Goal: Task Accomplishment & Management: Complete application form

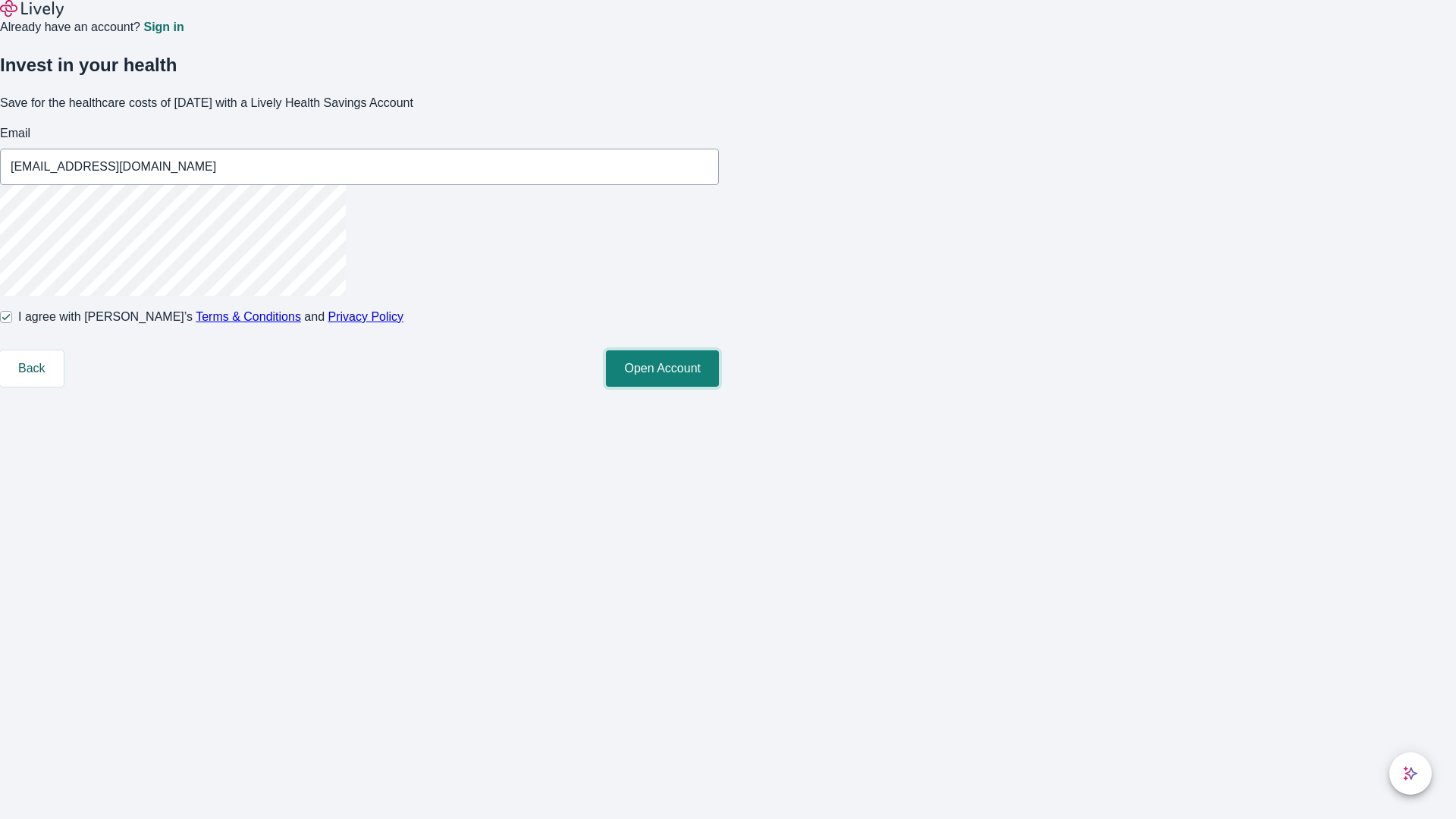
click at [719, 387] on button "Open Account" at bounding box center [662, 369] width 113 height 37
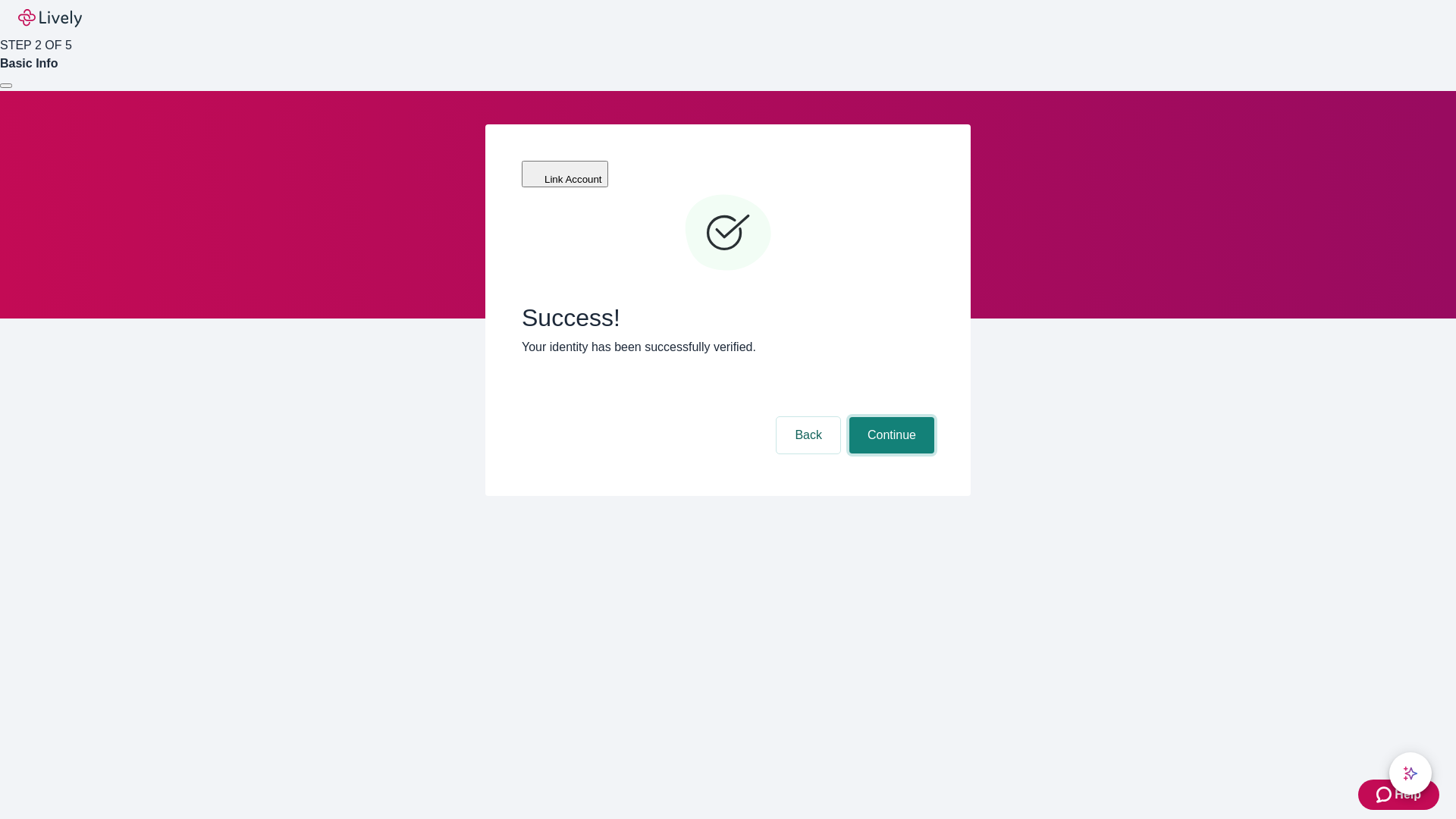
click at [890, 418] on button "Continue" at bounding box center [891, 436] width 85 height 37
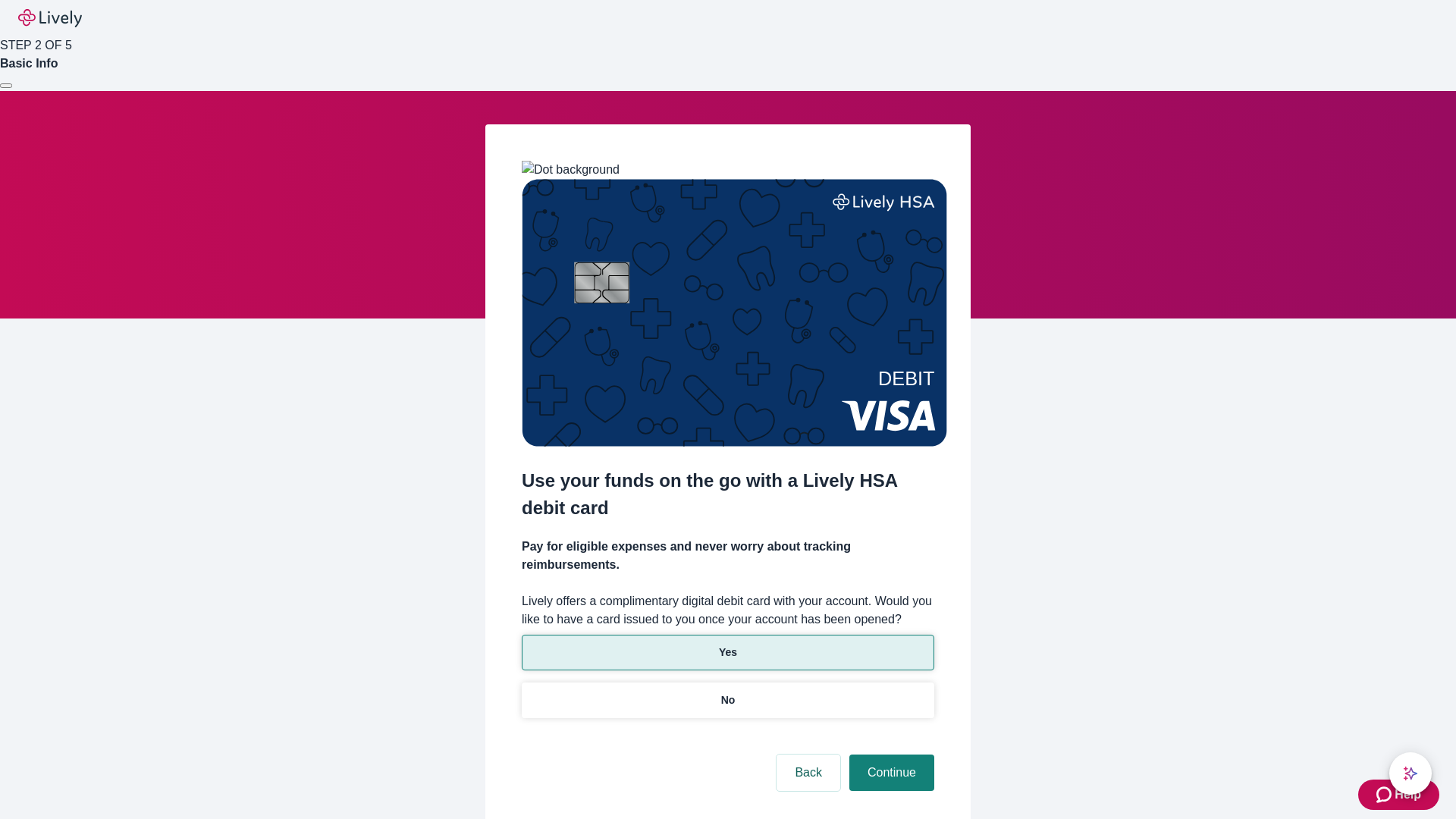
click at [727, 644] on p "Yes" at bounding box center [727, 652] width 18 height 16
click at [890, 755] on button "Continue" at bounding box center [891, 773] width 85 height 37
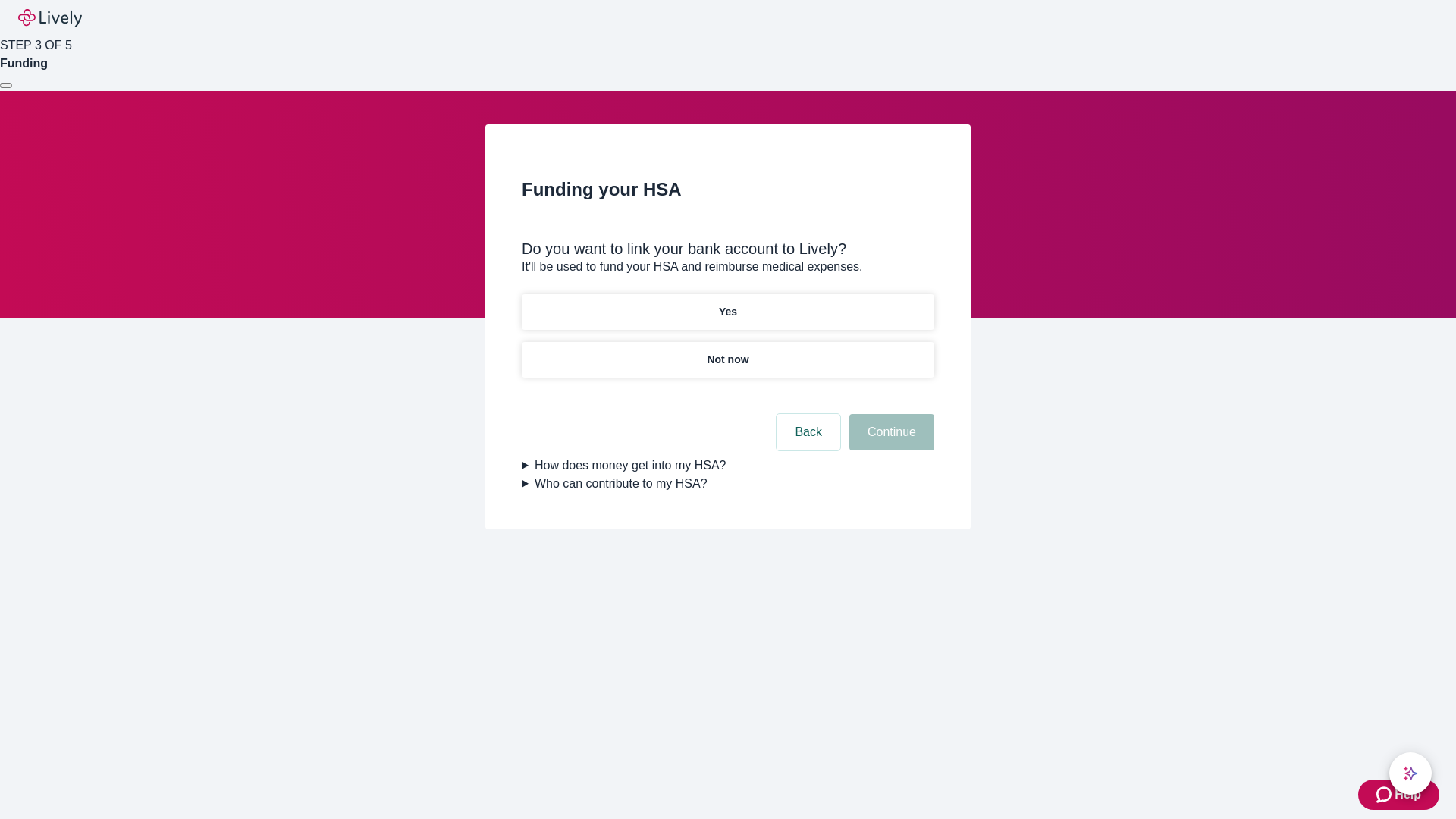
click at [727, 304] on p "Yes" at bounding box center [727, 312] width 18 height 16
click at [890, 414] on button "Continue" at bounding box center [891, 432] width 85 height 37
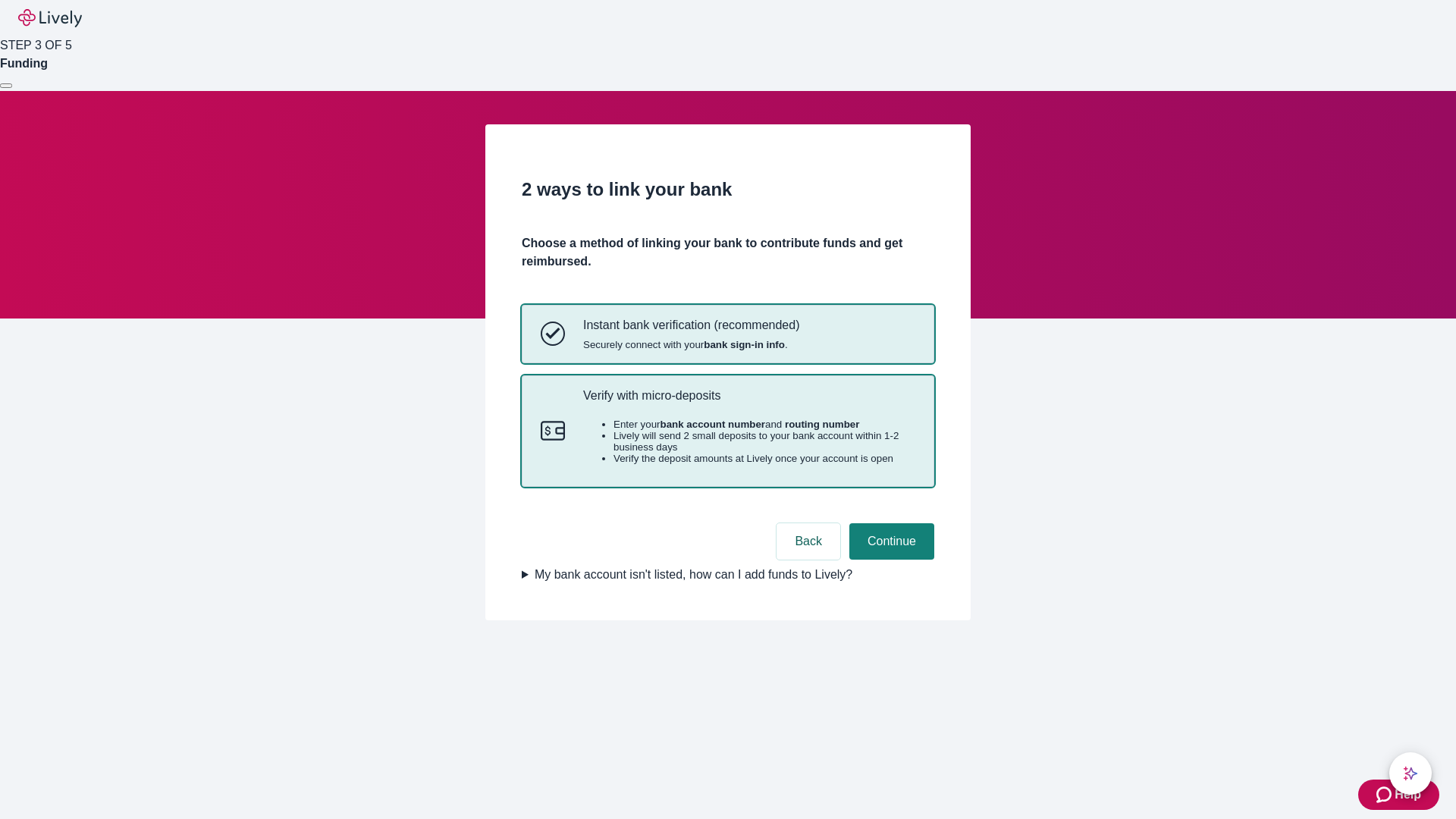
click at [749, 403] on p "Verify with micro-deposits" at bounding box center [749, 395] width 332 height 15
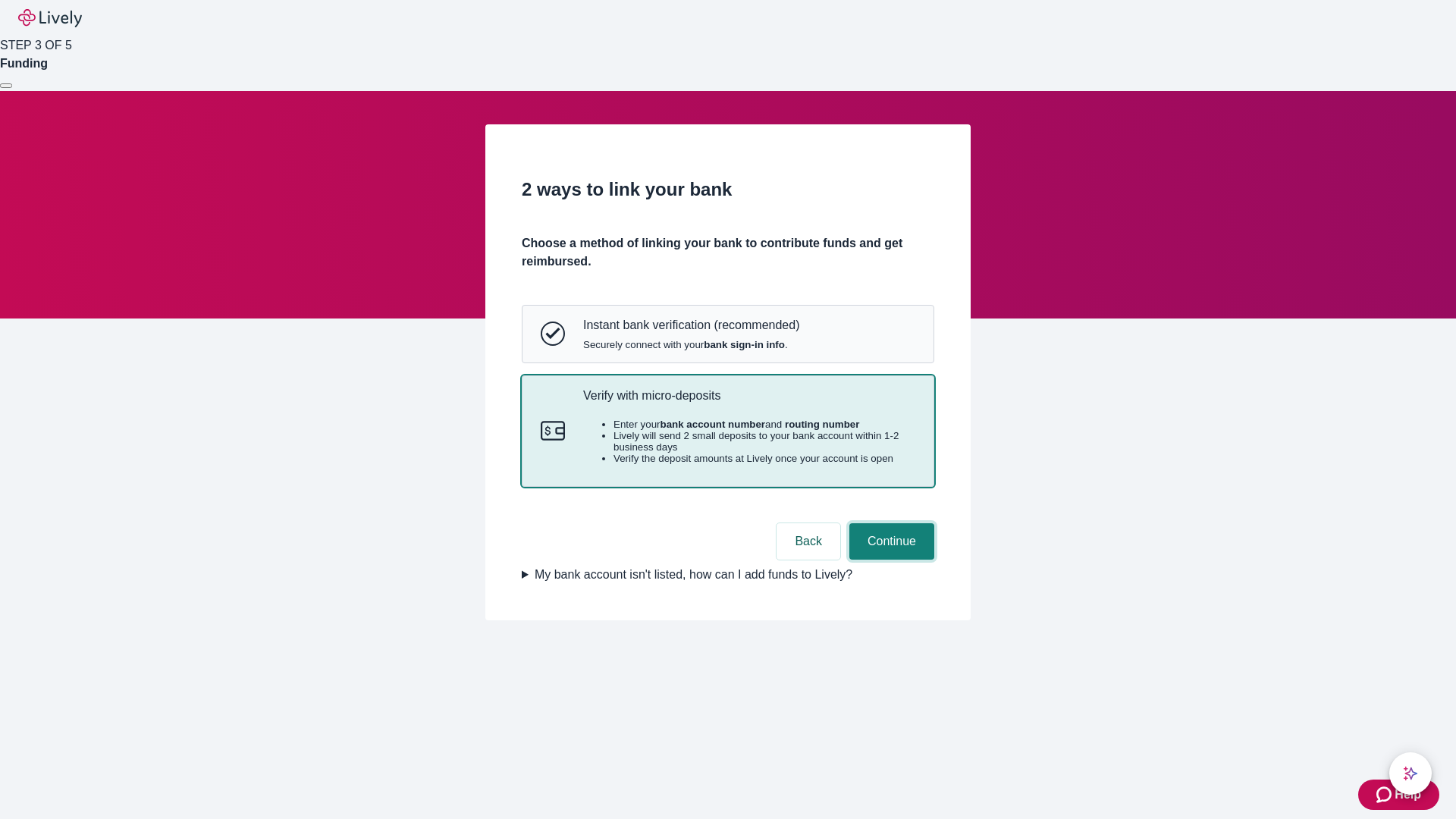
click at [890, 560] on button "Continue" at bounding box center [891, 542] width 85 height 37
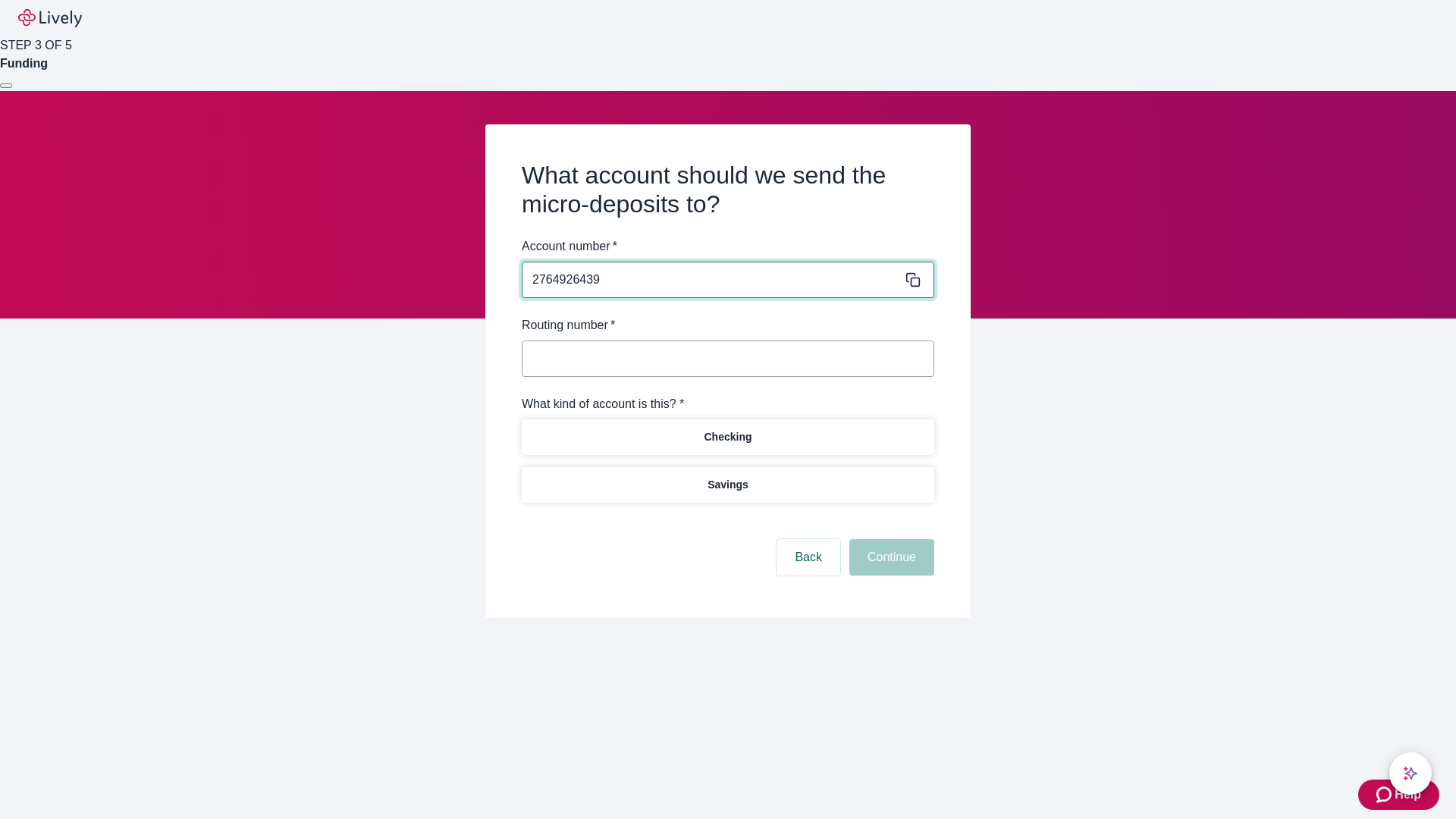
type input "2764926439"
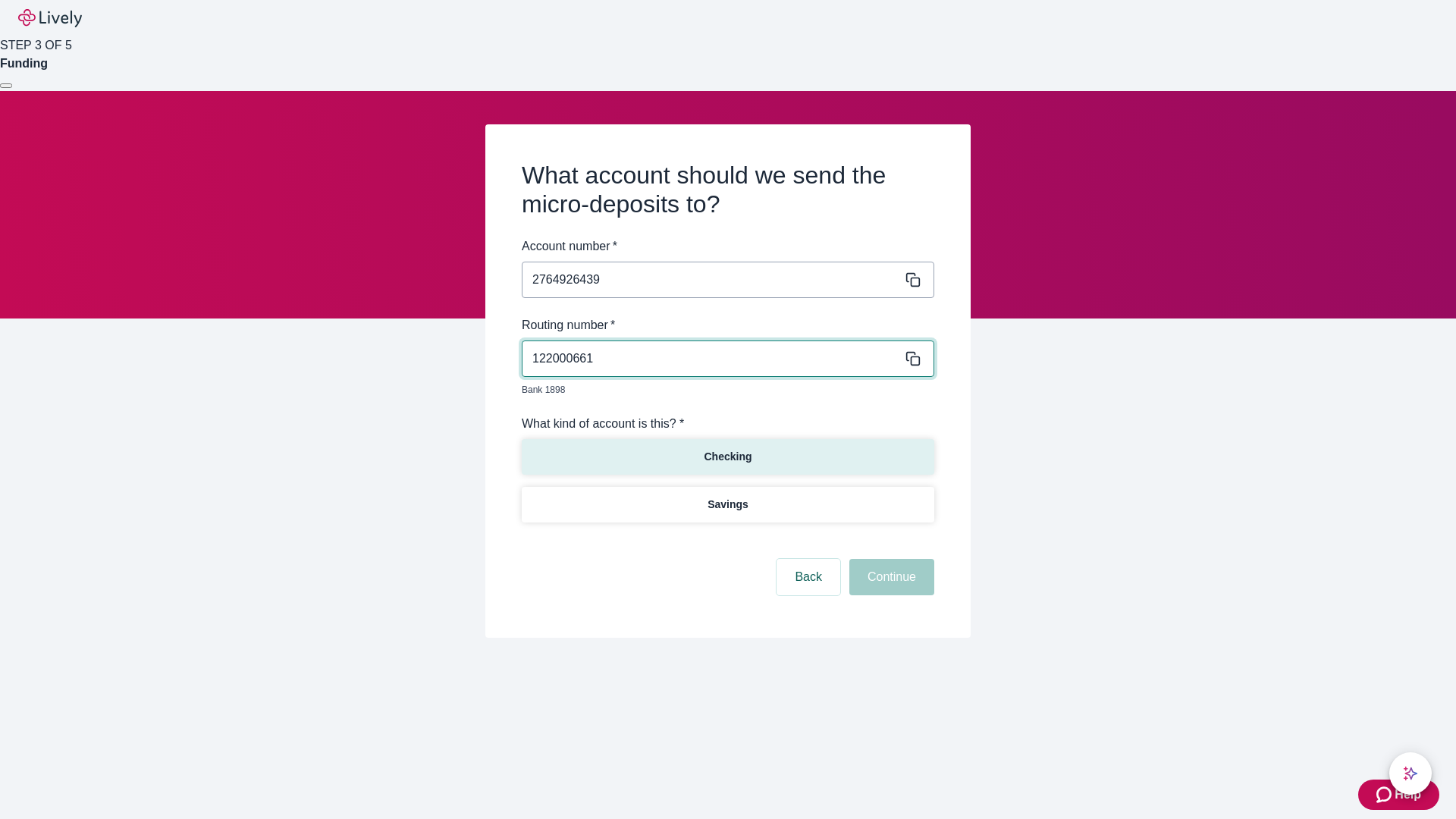
type input "122000661"
click at [727, 449] on p "Checking" at bounding box center [728, 457] width 48 height 16
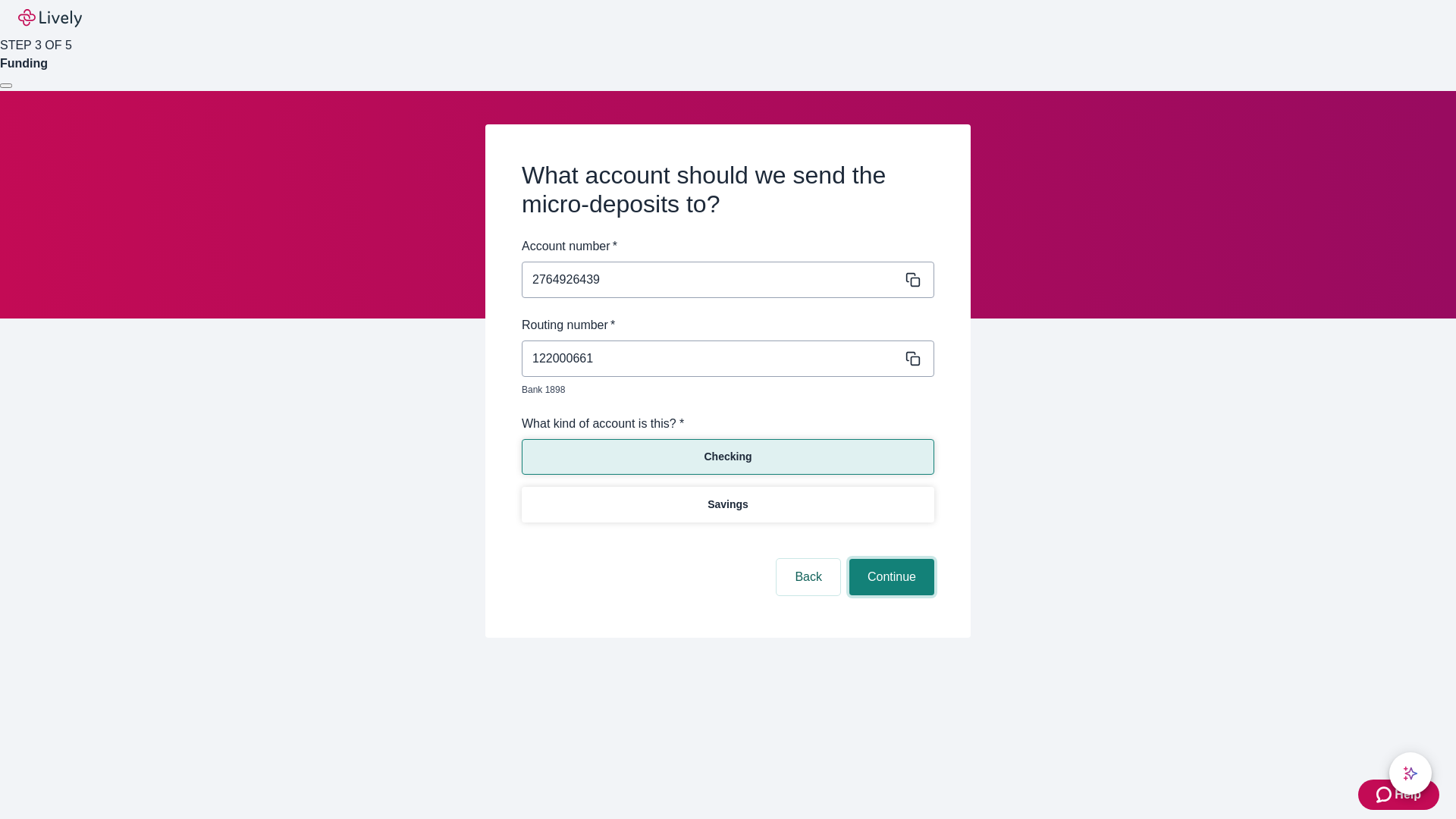
click at [890, 560] on button "Continue" at bounding box center [891, 577] width 85 height 37
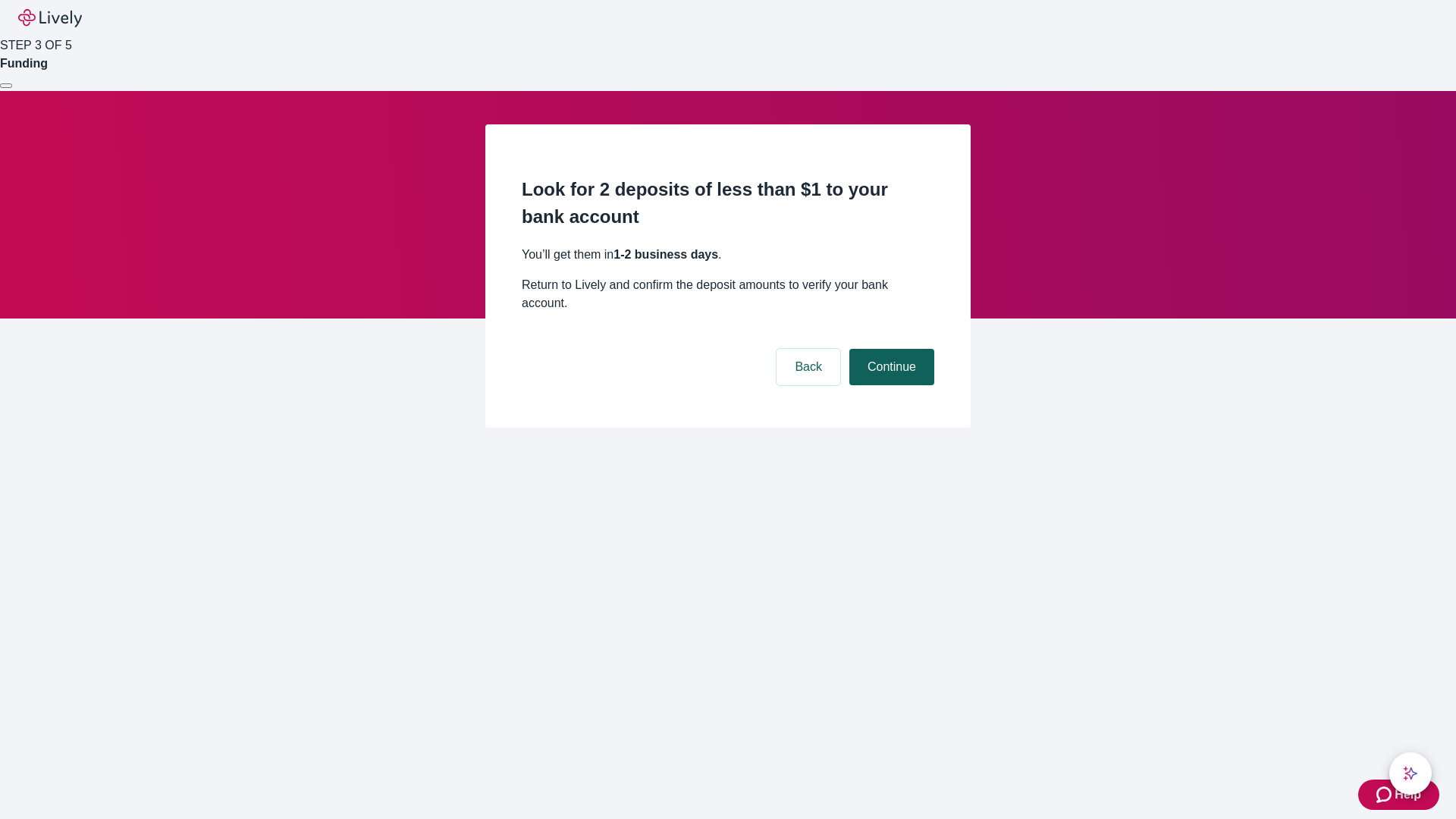
click at [890, 349] on button "Continue" at bounding box center [891, 367] width 85 height 37
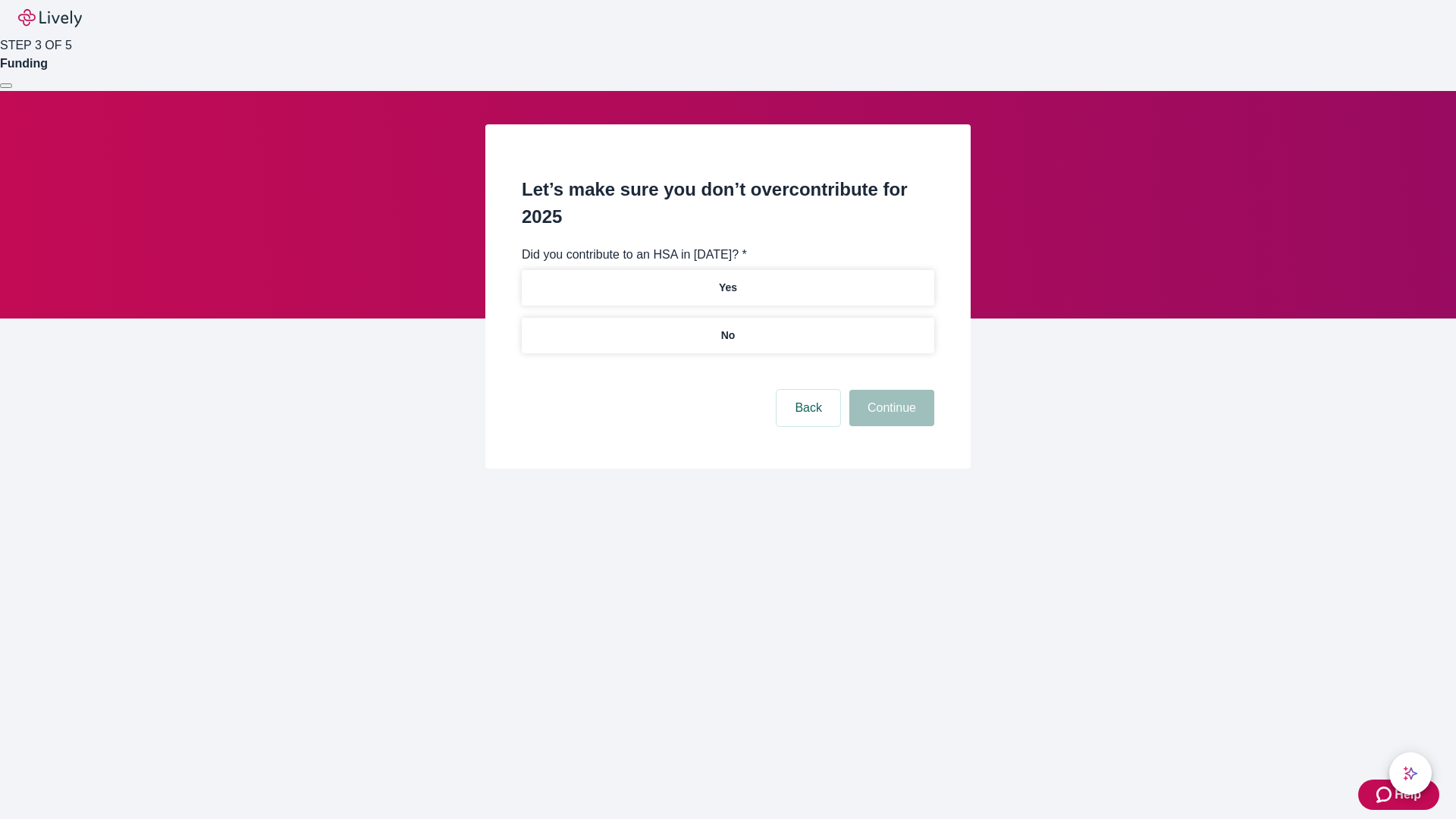
click at [727, 328] on p "No" at bounding box center [728, 335] width 15 height 16
click at [890, 390] on button "Continue" at bounding box center [891, 408] width 85 height 37
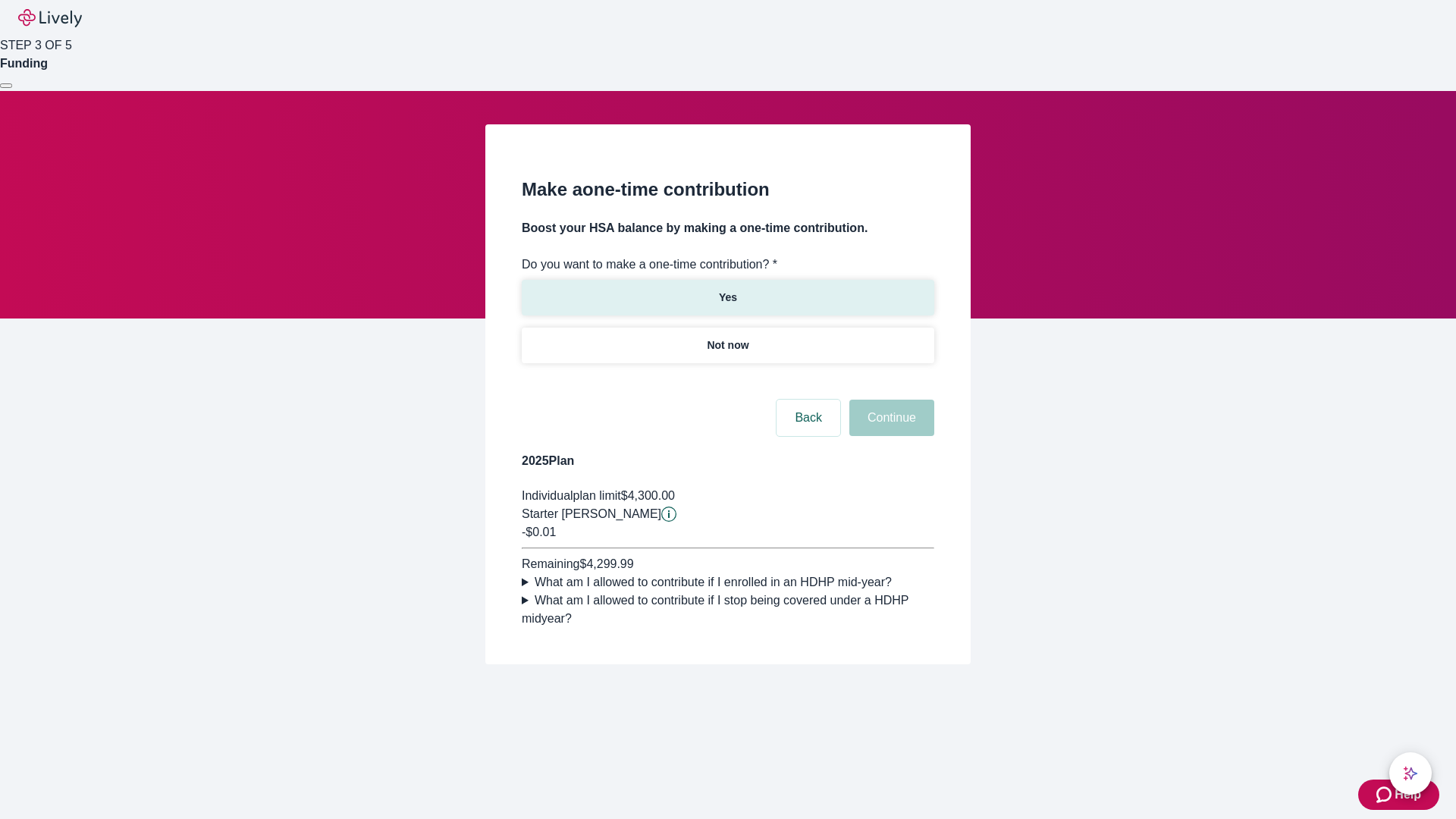
click at [727, 290] on p "Yes" at bounding box center [727, 298] width 18 height 16
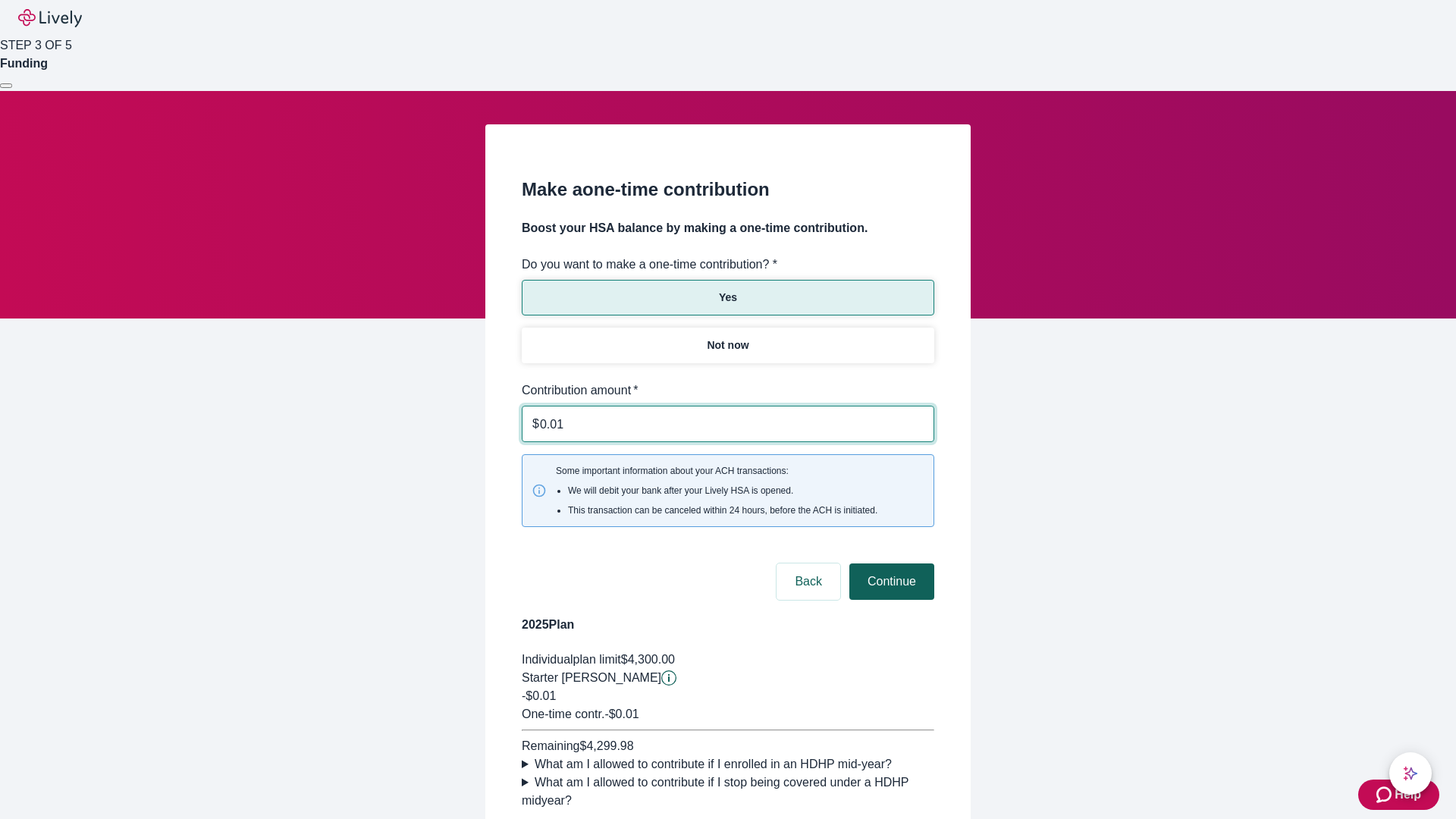
type input "0.01"
click at [890, 564] on button "Continue" at bounding box center [891, 582] width 85 height 37
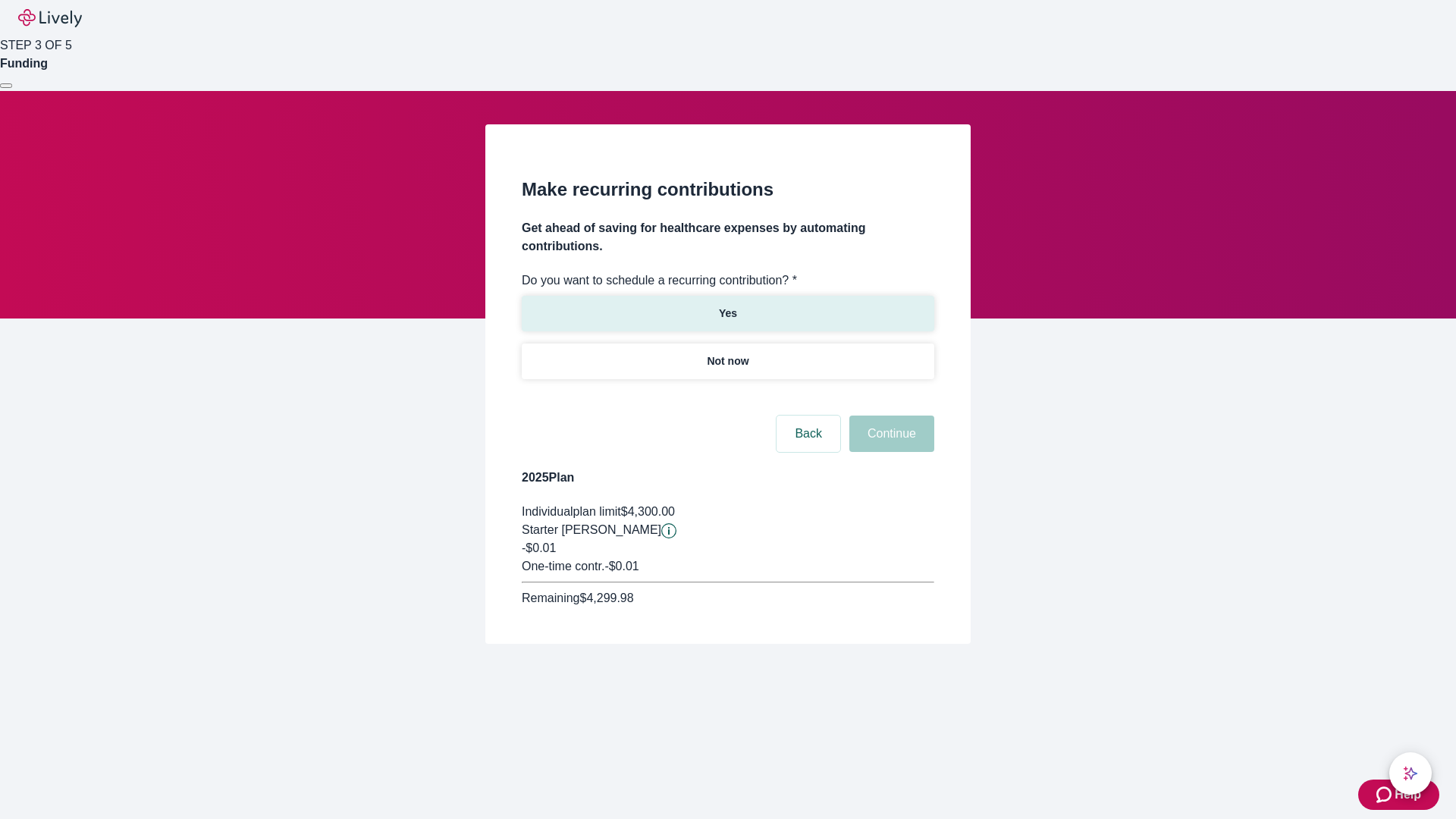
click at [727, 306] on p "Yes" at bounding box center [727, 313] width 18 height 16
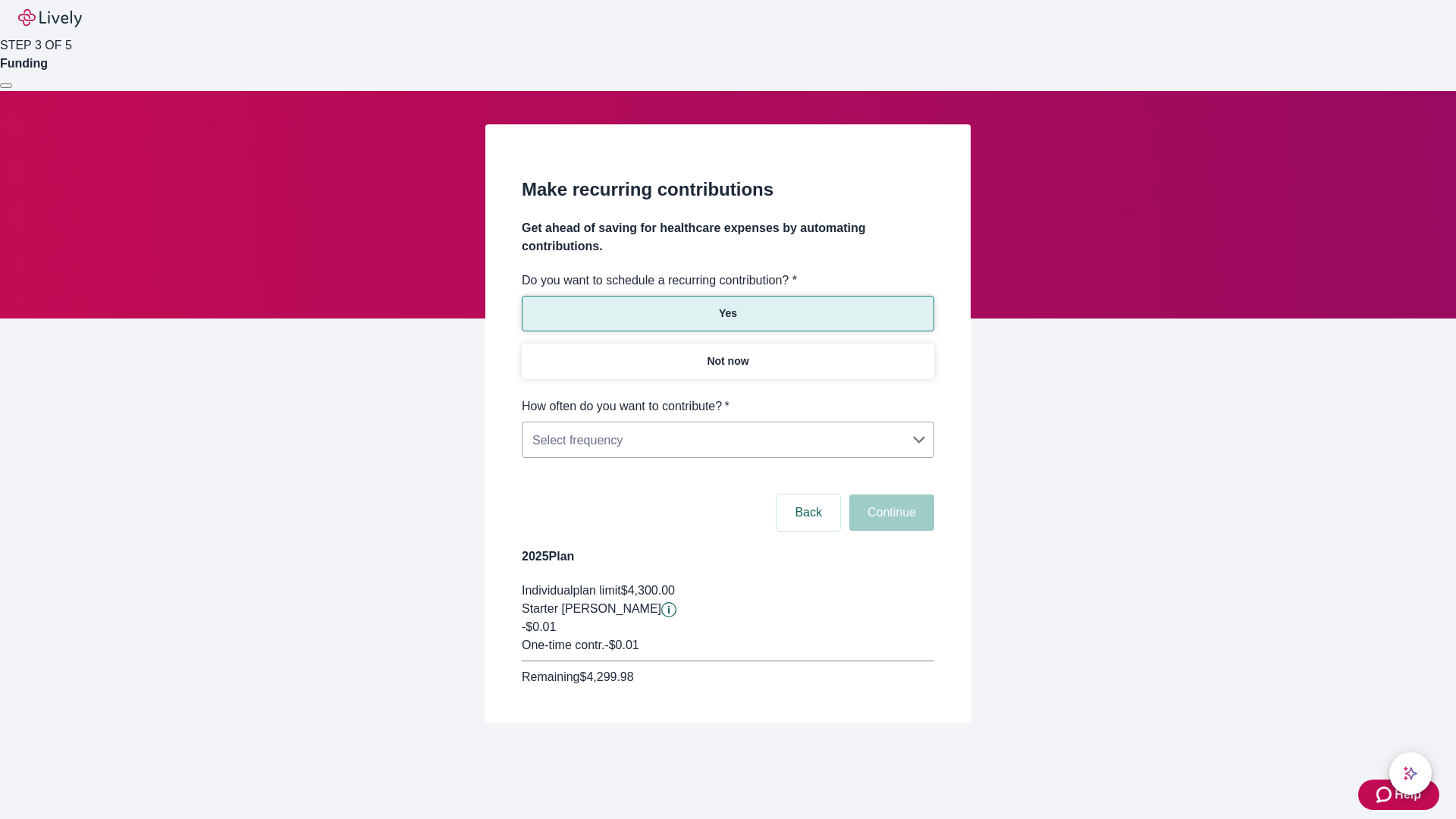
click at [727, 397] on body "Help STEP 3 OF 5 Funding Make recurring contributions Get ahead of saving for h…" at bounding box center [728, 398] width 1456 height 796
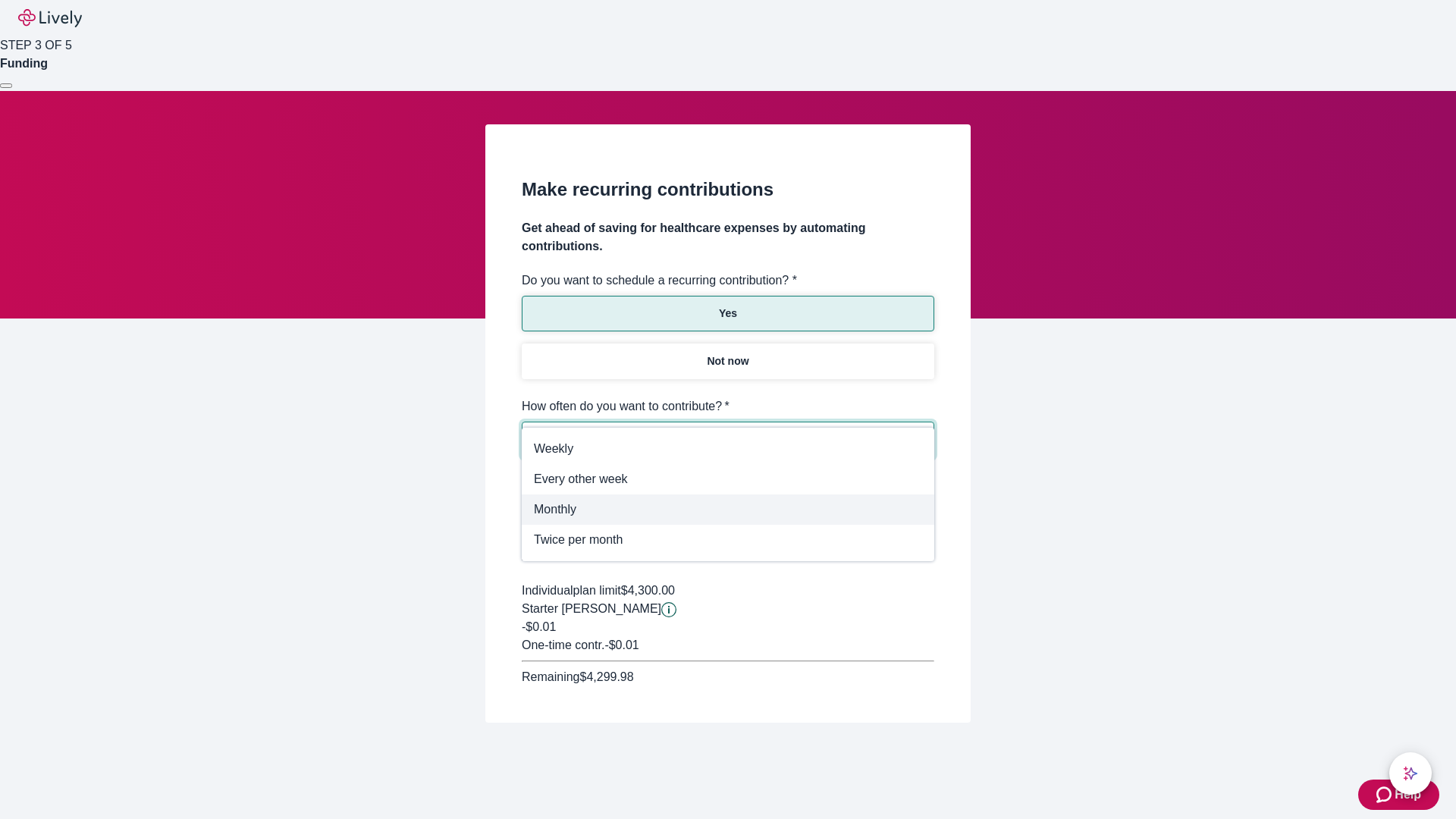
click at [728, 510] on span "Monthly" at bounding box center [728, 509] width 388 height 18
type input "Monthly"
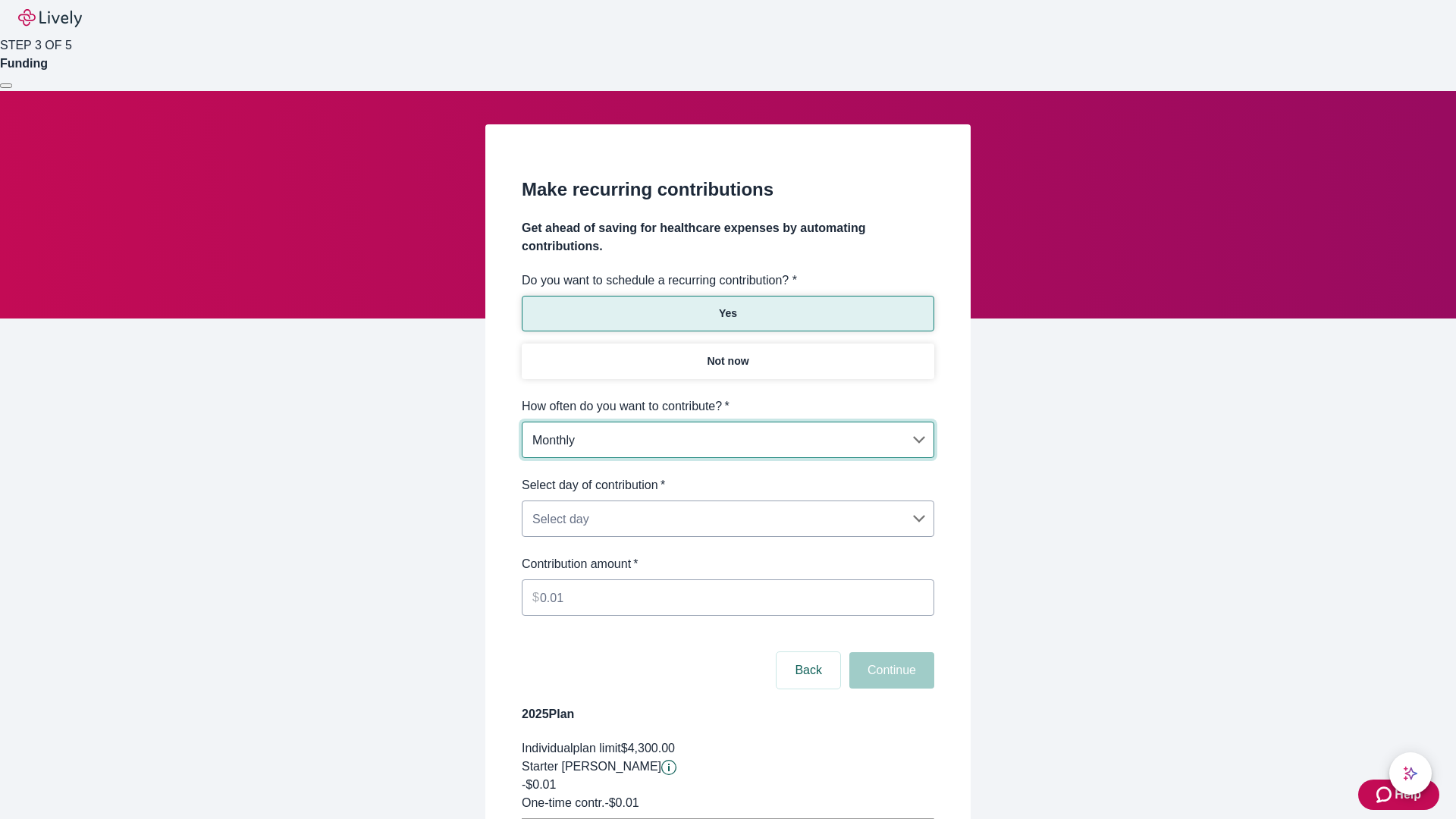
click at [727, 477] on body "Help STEP 3 OF 5 Funding Make recurring contributions Get ahead of saving for h…" at bounding box center [728, 477] width 1456 height 953
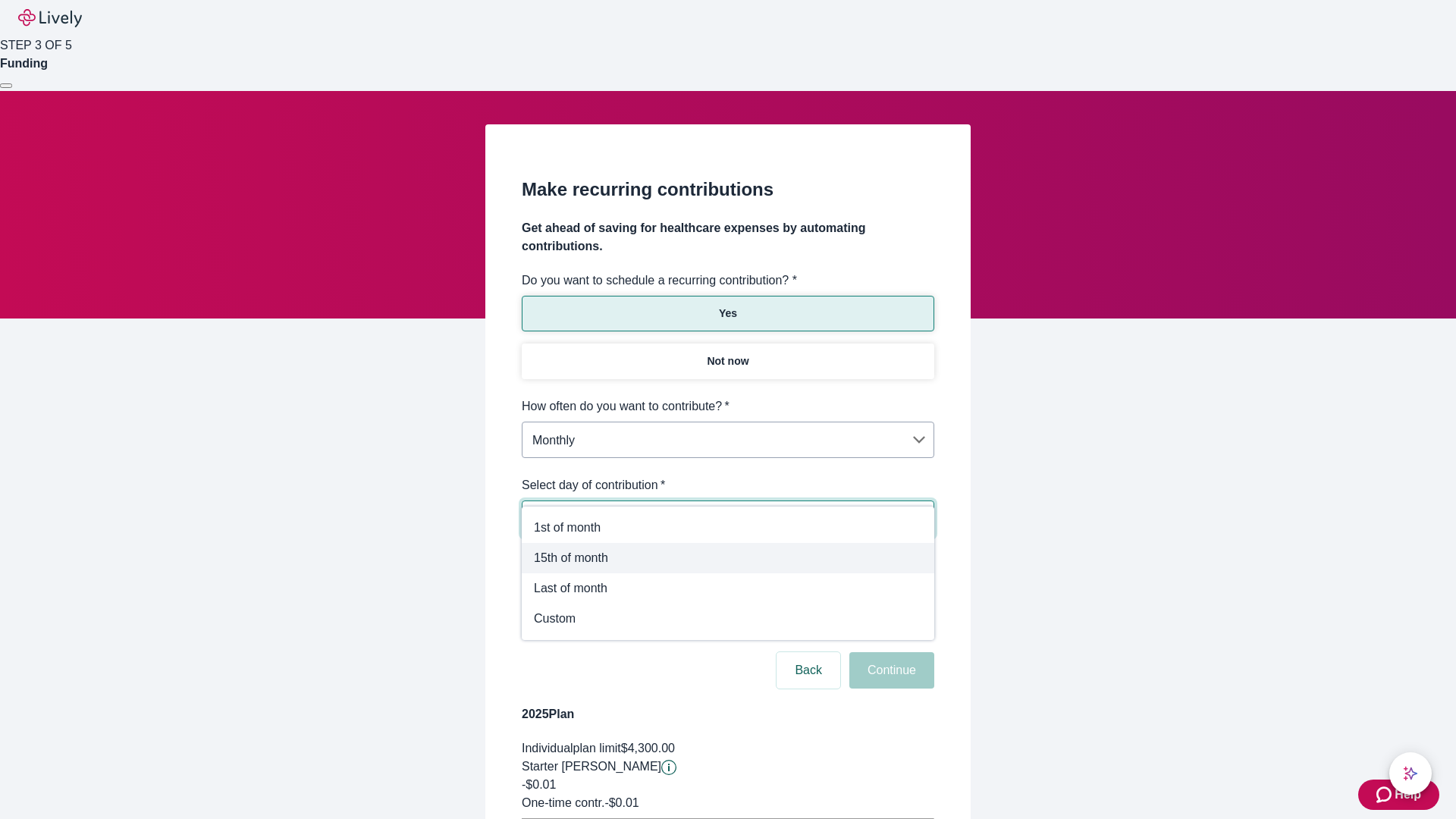
click at [728, 558] on span "15th of month" at bounding box center [728, 558] width 388 height 18
type input "Monthly15th"
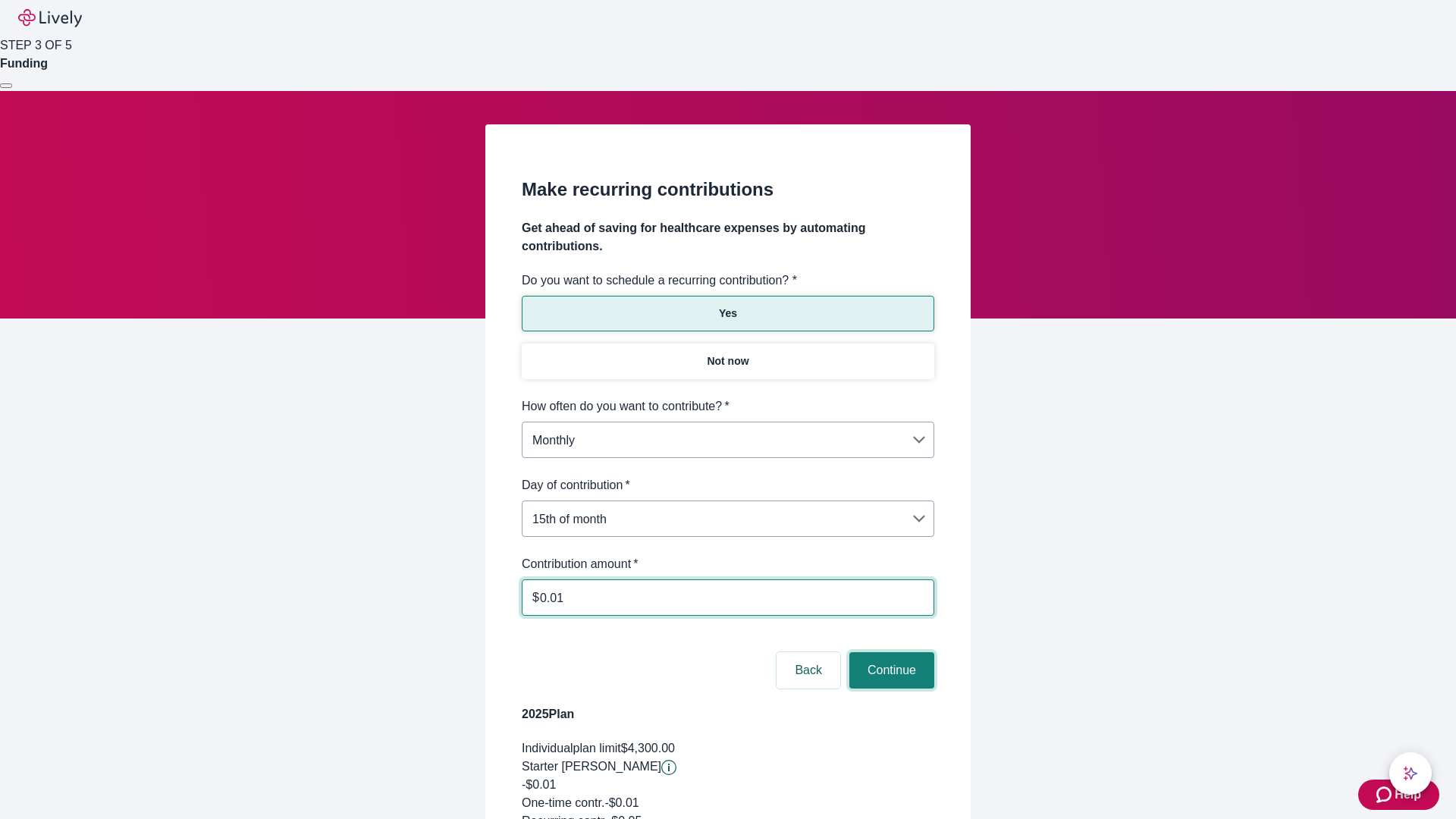
click at [890, 652] on button "Continue" at bounding box center [891, 670] width 85 height 37
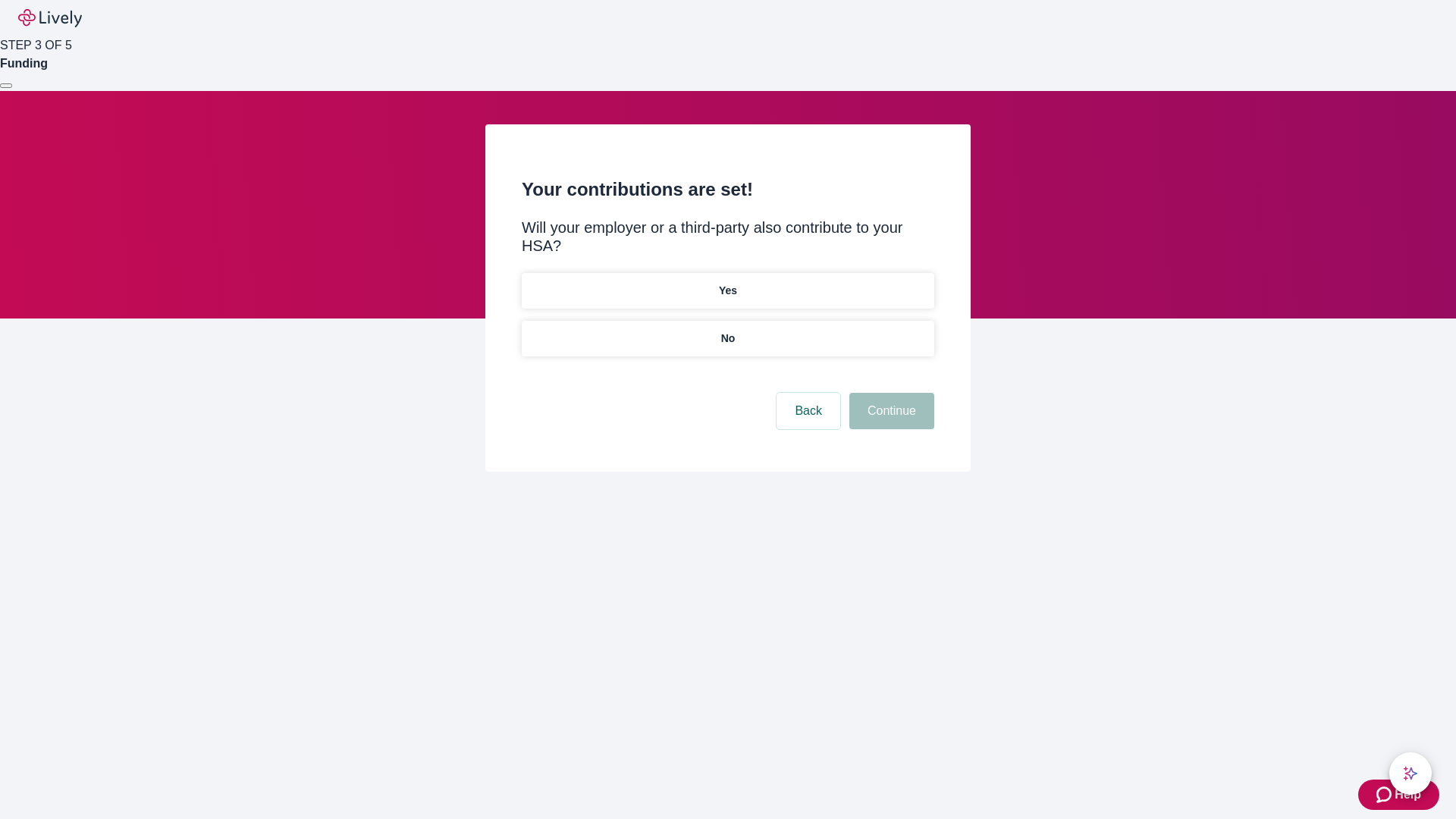
click at [727, 283] on p "Yes" at bounding box center [727, 291] width 18 height 16
click at [890, 393] on button "Continue" at bounding box center [891, 411] width 85 height 37
